Goal: Navigation & Orientation: Find specific page/section

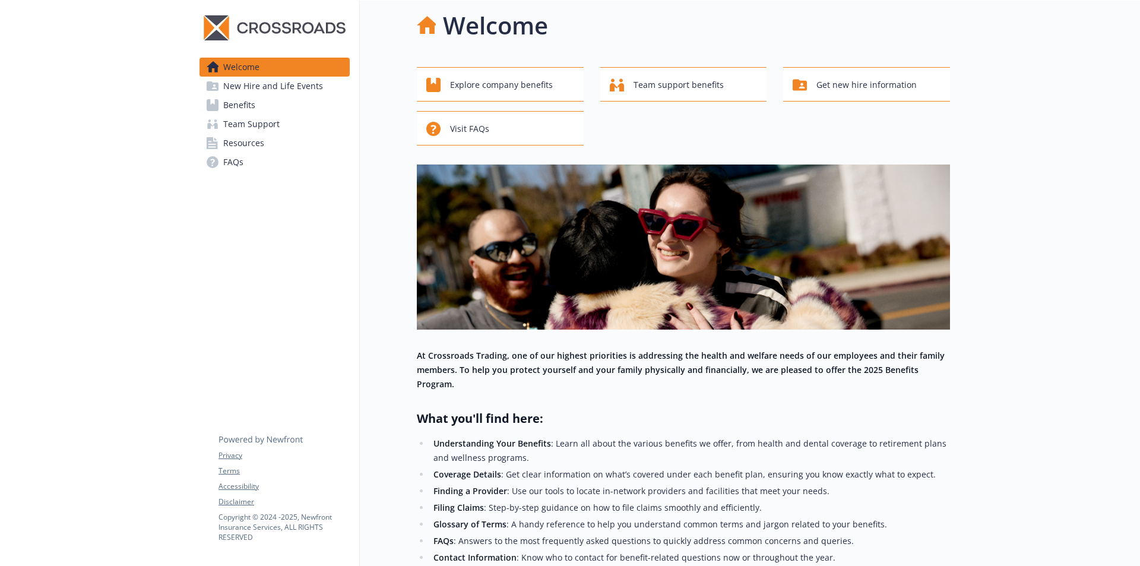
scroll to position [5, 0]
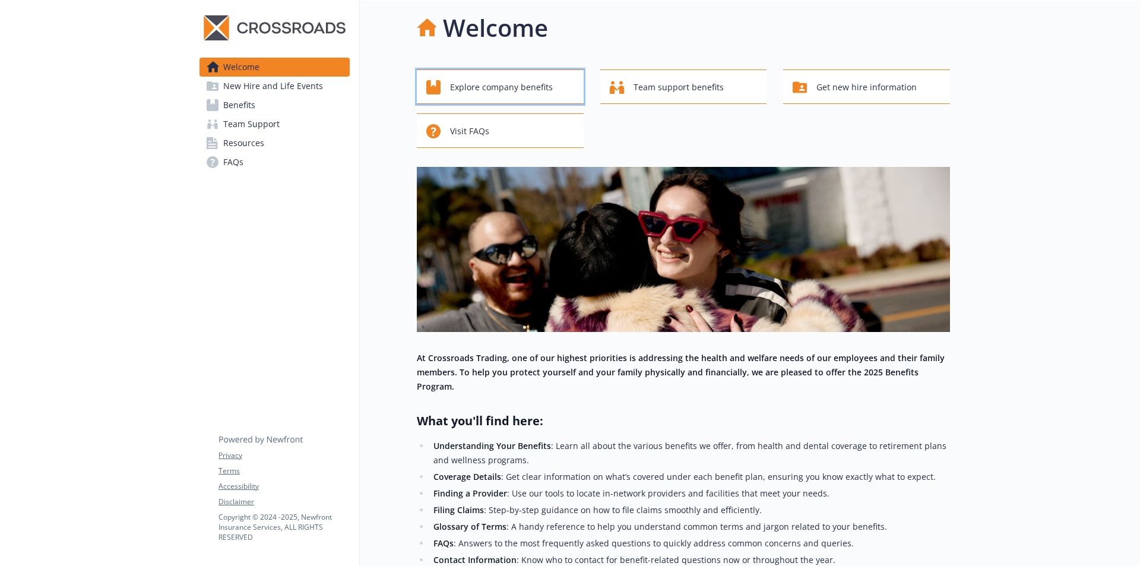
click at [543, 80] on span "Explore company benefits" at bounding box center [501, 87] width 103 height 23
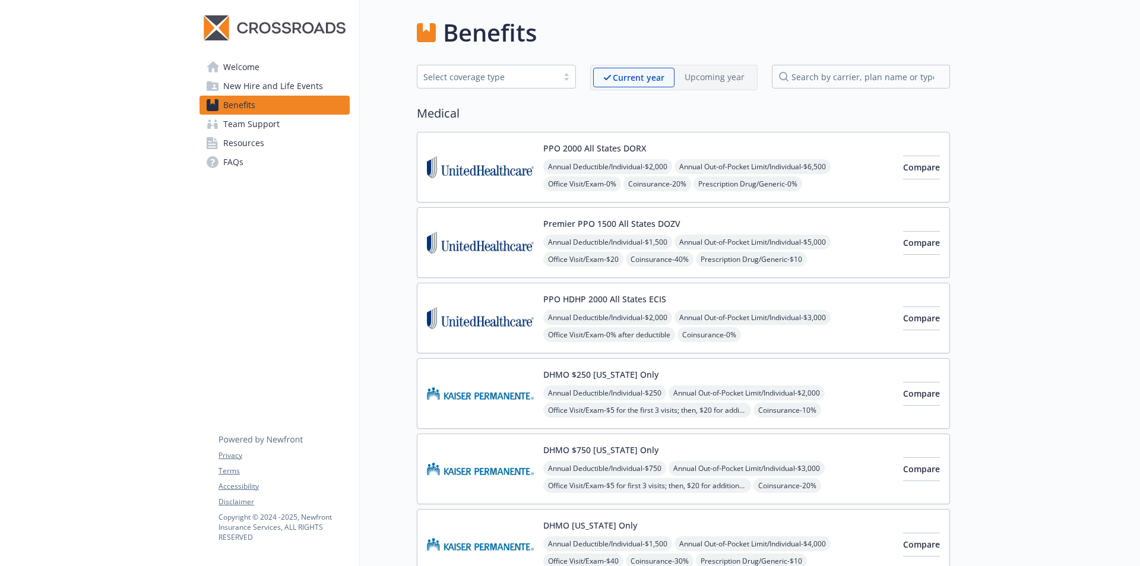
click at [281, 88] on span "New Hire and Life Events" at bounding box center [273, 86] width 100 height 19
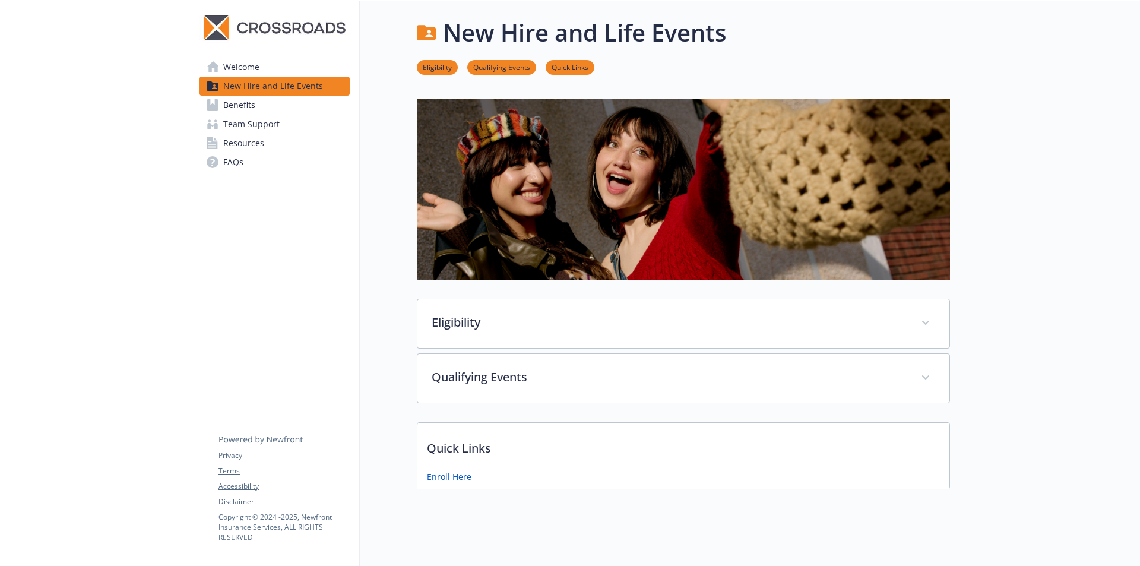
click at [298, 116] on link "Team Support" at bounding box center [274, 124] width 150 height 19
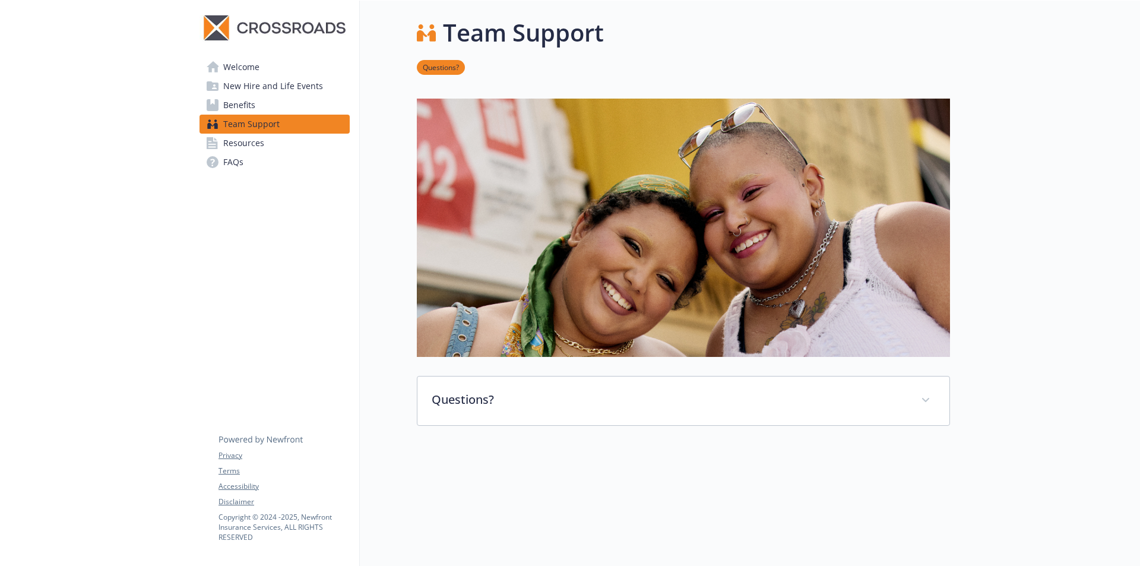
click at [299, 135] on link "Resources" at bounding box center [274, 143] width 150 height 19
